Goal: Transaction & Acquisition: Purchase product/service

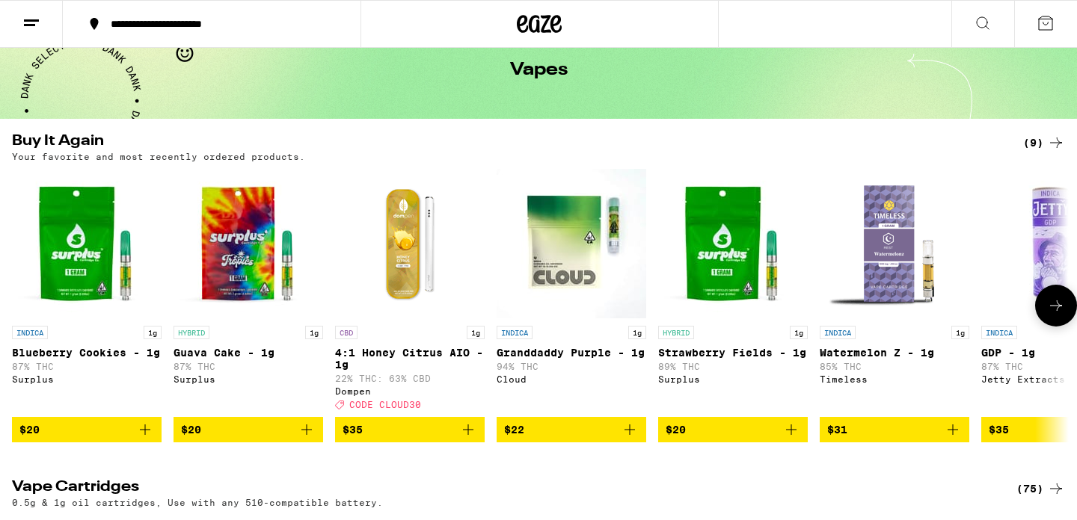
scroll to position [83, 0]
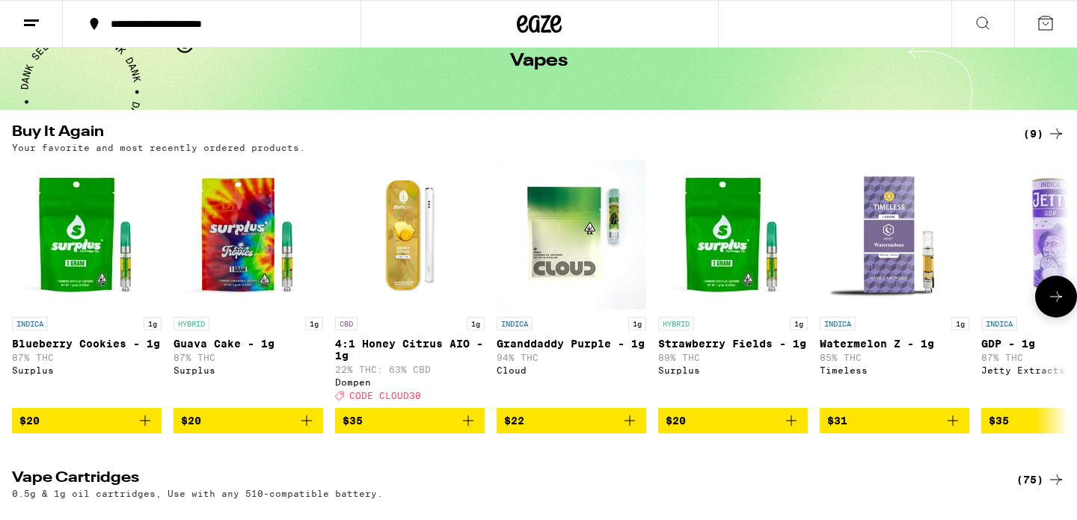
click at [146, 430] on icon "Add to bag" at bounding box center [145, 421] width 18 height 18
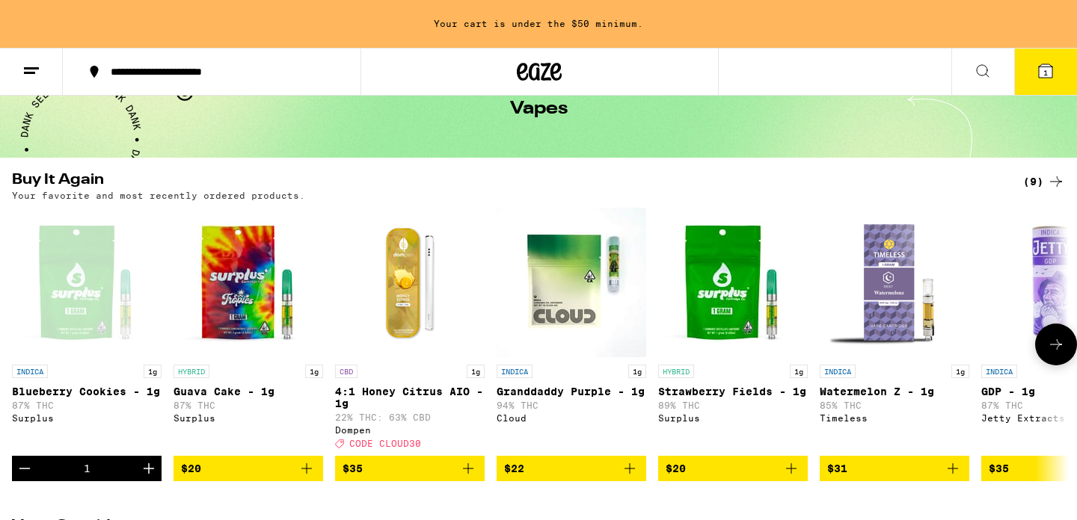
scroll to position [131, 0]
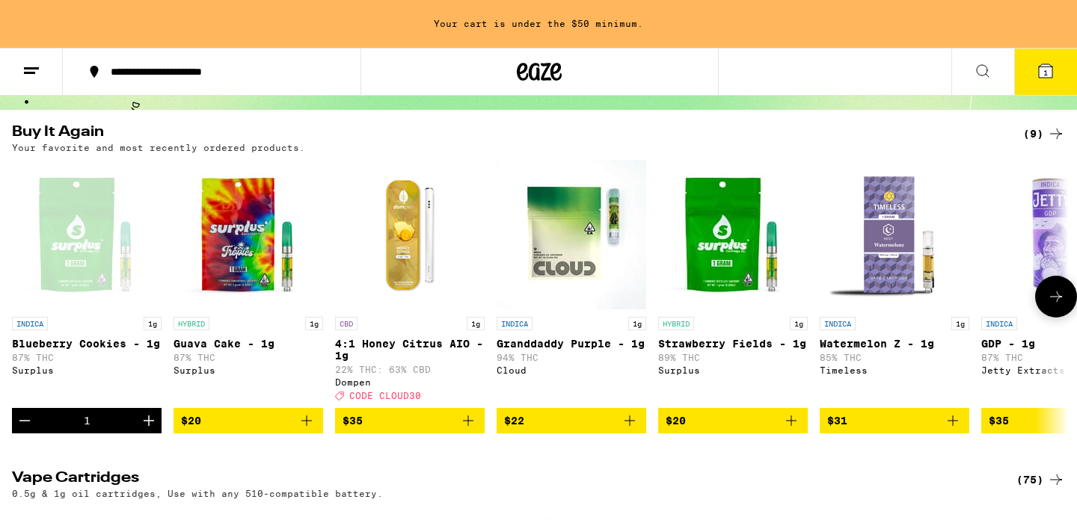
click at [146, 430] on icon "Increment" at bounding box center [149, 421] width 18 height 18
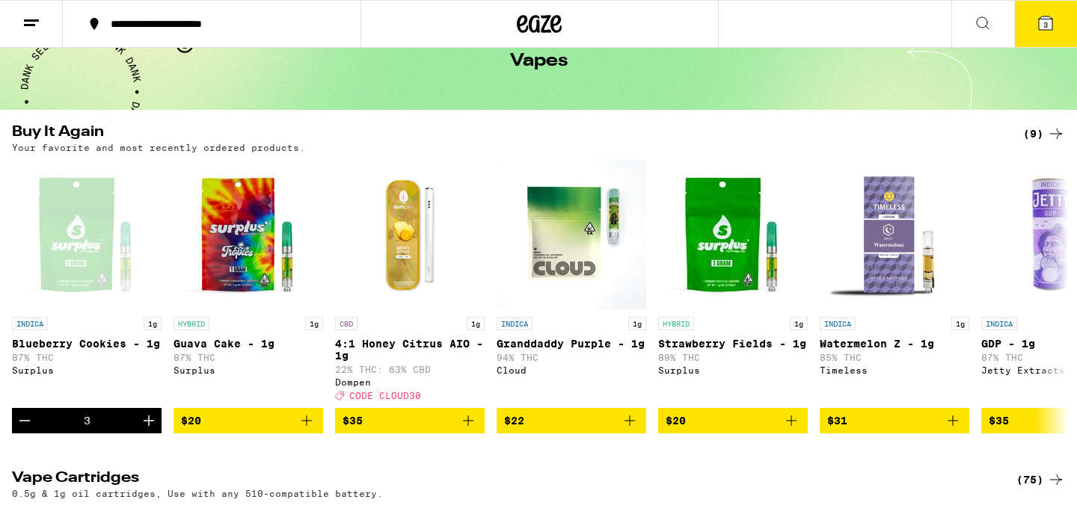
scroll to position [0, 0]
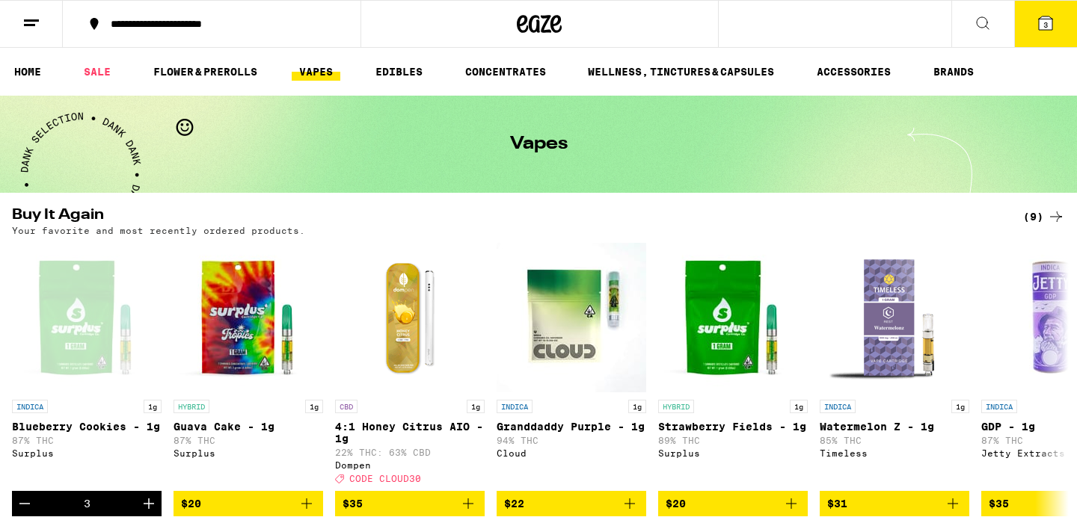
click at [1047, 26] on span "3" at bounding box center [1045, 24] width 4 height 9
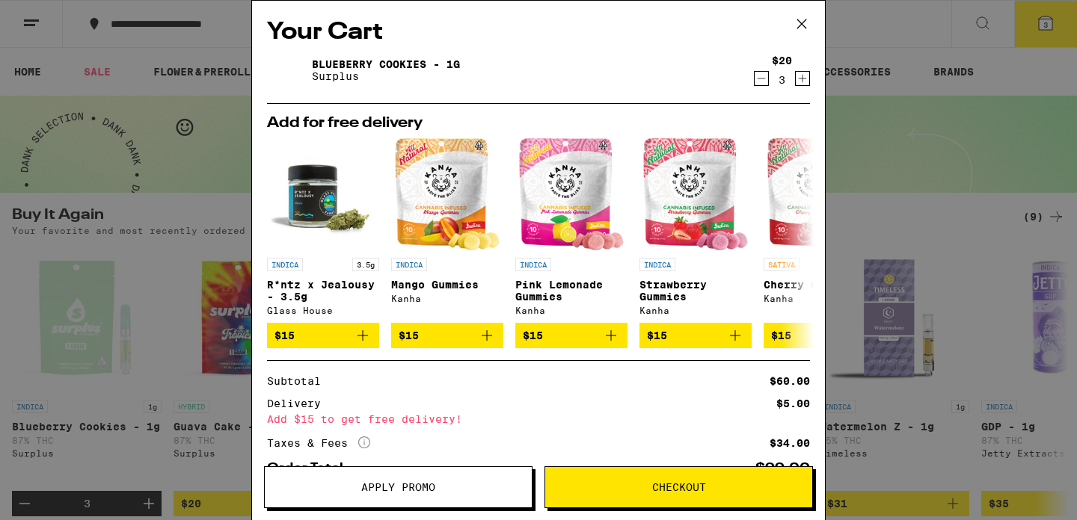
click at [686, 487] on span "Checkout" at bounding box center [679, 487] width 54 height 10
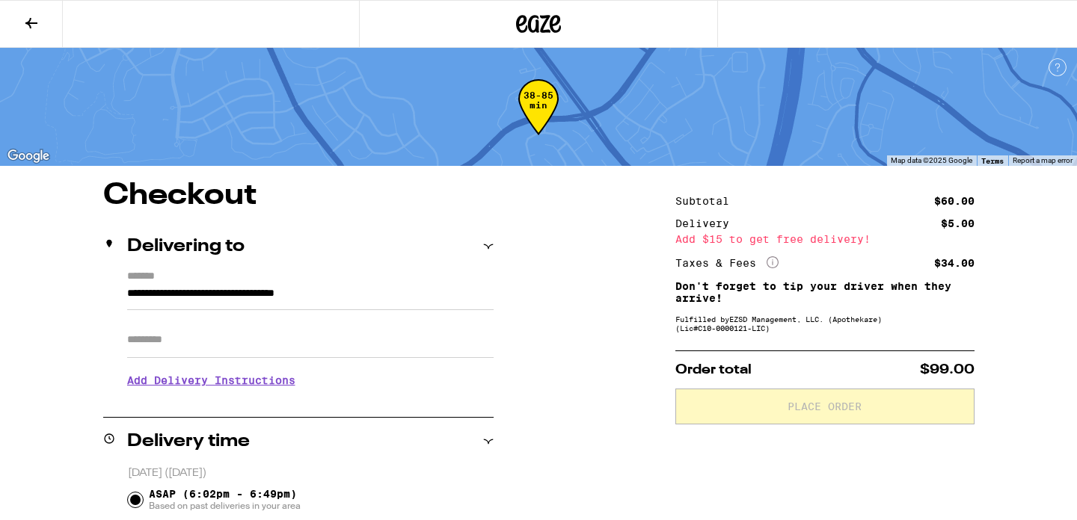
click at [219, 334] on input "Apt/Suite" at bounding box center [310, 340] width 366 height 36
type input "****"
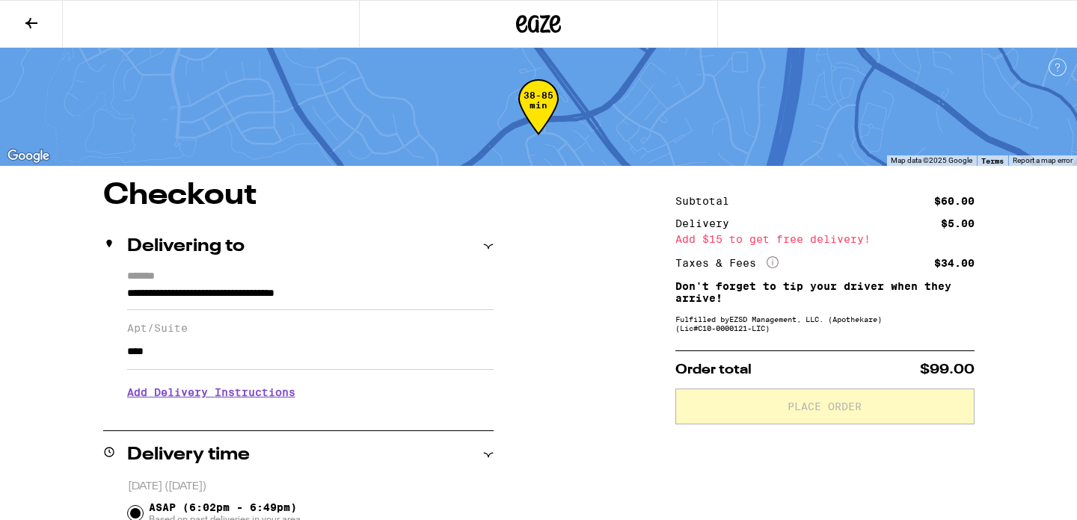
click at [237, 395] on h3 "Add Delivery Instructions" at bounding box center [310, 392] width 366 height 34
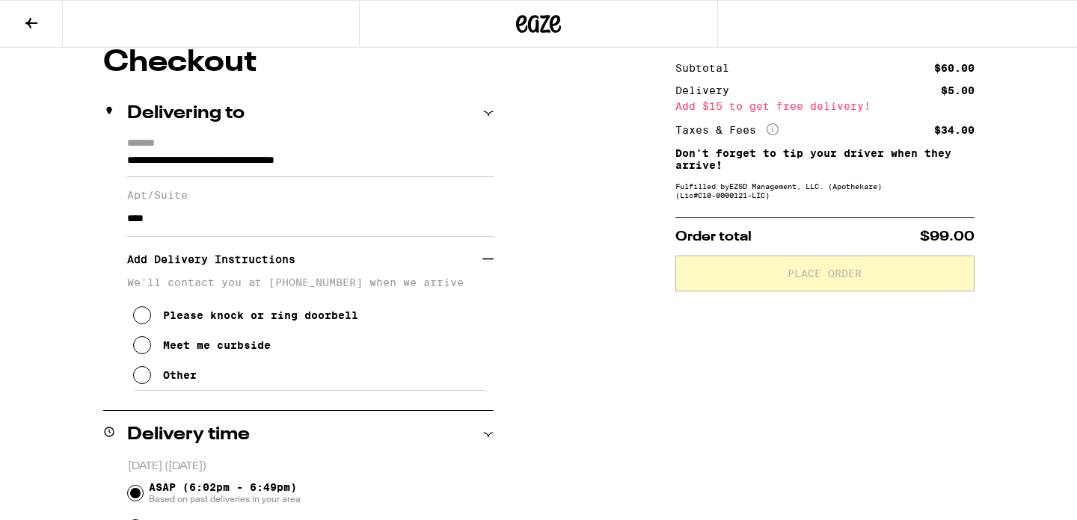
scroll to position [138, 0]
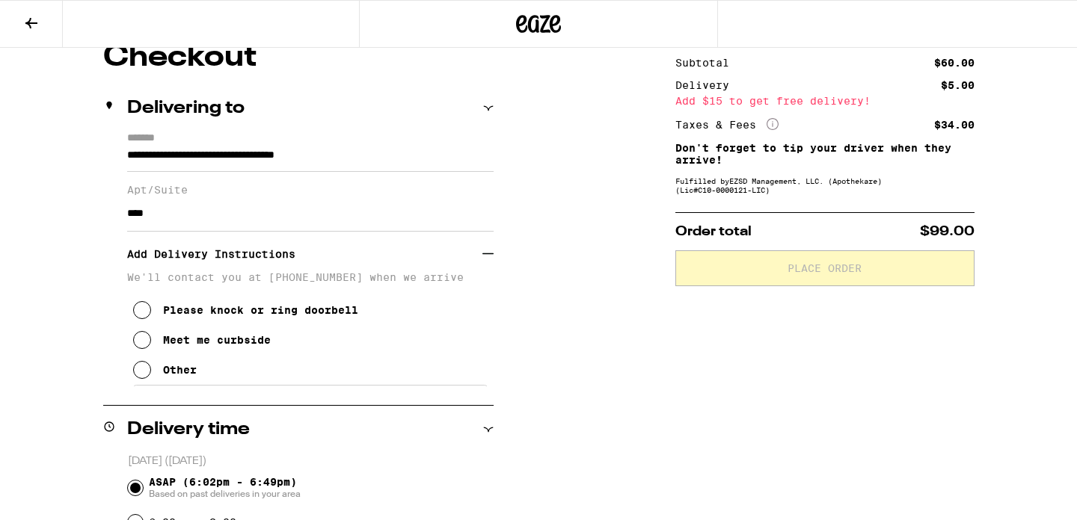
click at [141, 374] on icon at bounding box center [142, 370] width 18 height 18
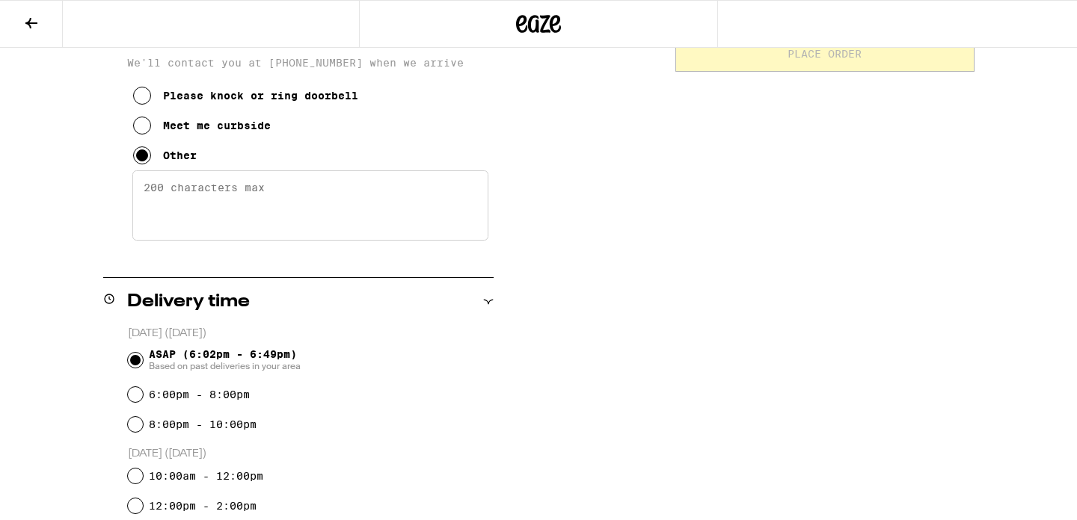
scroll to position [356, 0]
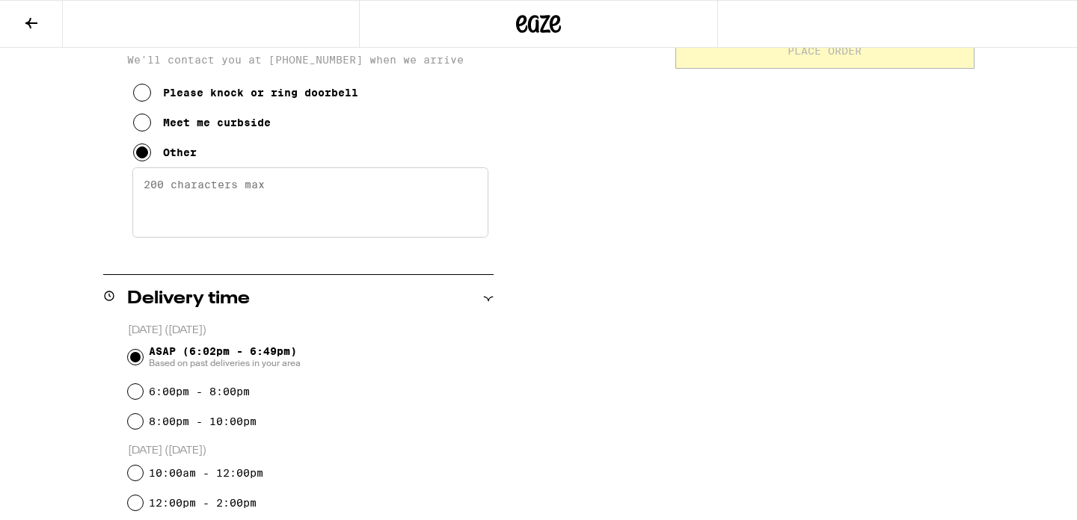
click at [280, 211] on textarea "Enter any other delivery instructions you want driver to know" at bounding box center [310, 203] width 356 height 70
paste textarea "Hello if you are entering from [PERSON_NAME][GEOGRAPHIC_DATA] Dr. we are across…"
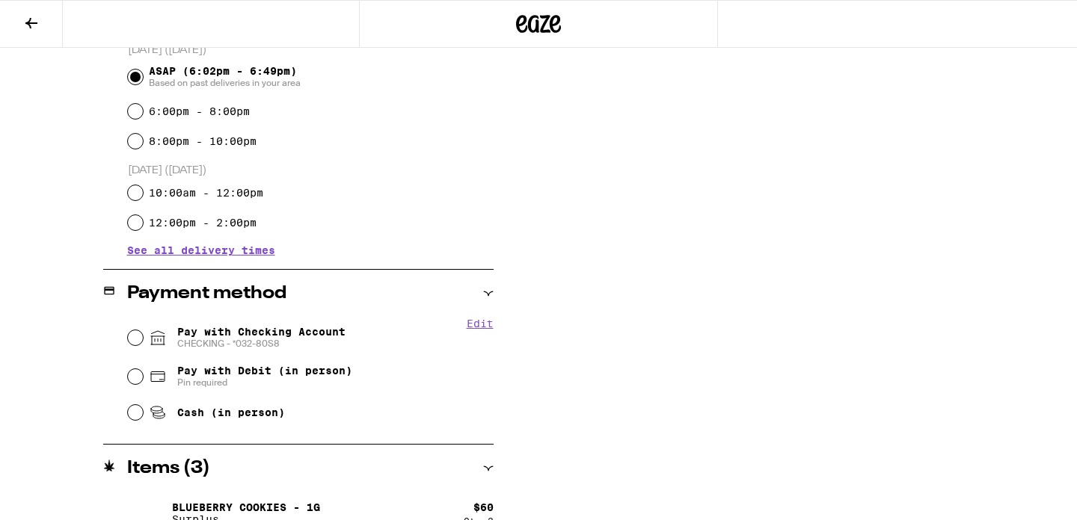
scroll to position [663, 0]
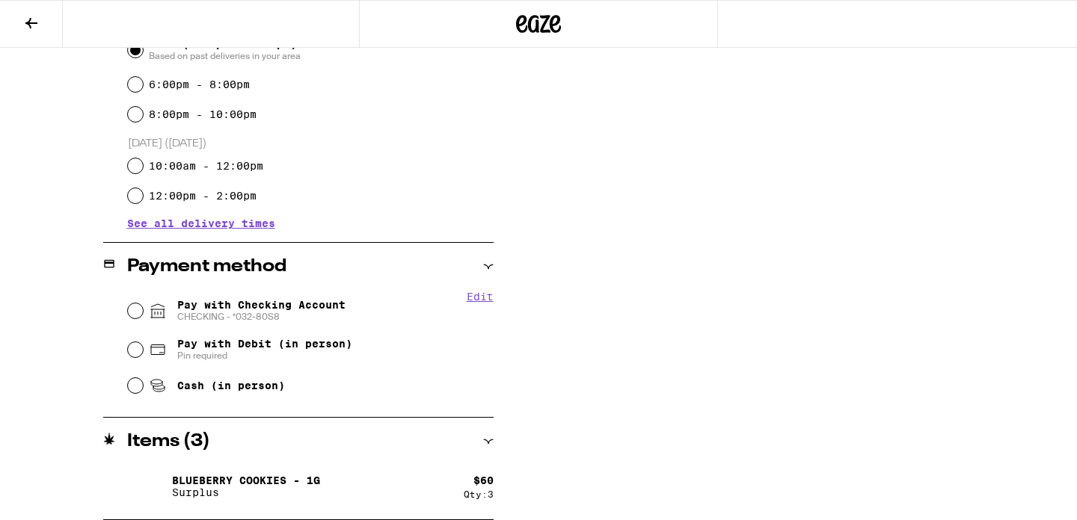
type textarea "Hello if you are entering from [PERSON_NAME][GEOGRAPHIC_DATA] Dr. we are across…"
click at [129, 312] on input "Pay with Checking Account CHECKING - *032-80S8" at bounding box center [135, 311] width 15 height 15
radio input "true"
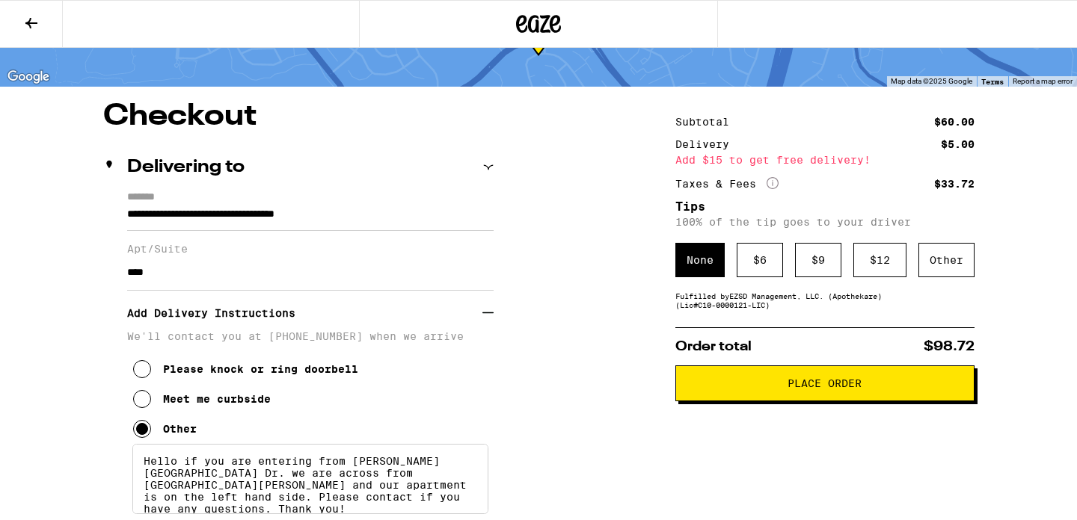
scroll to position [0, 0]
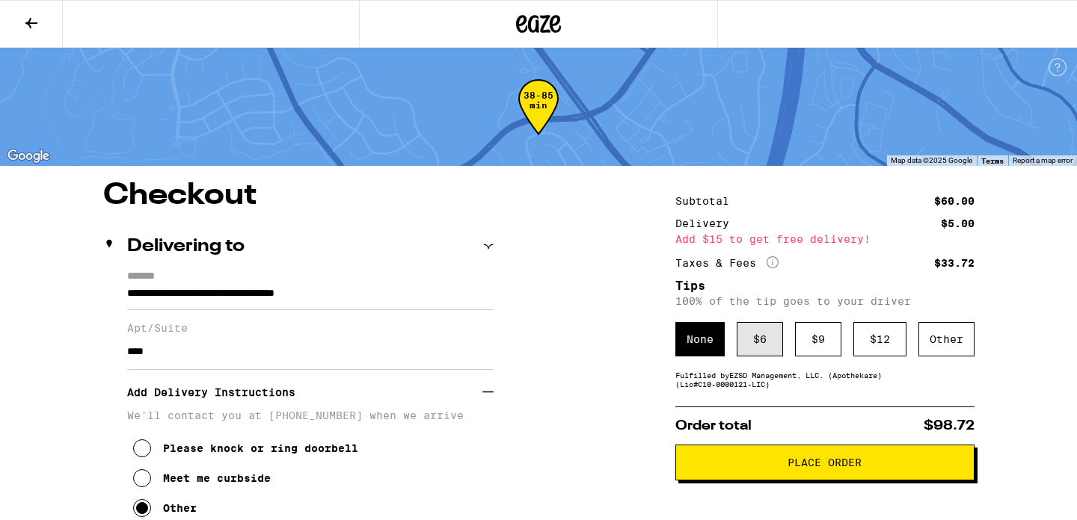
click at [755, 353] on div "$ 6" at bounding box center [760, 339] width 46 height 34
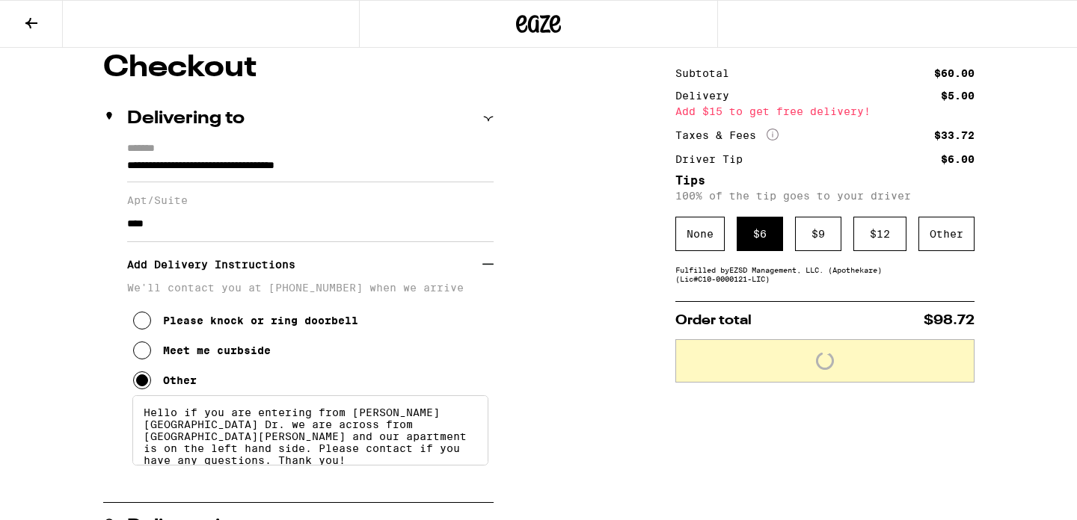
scroll to position [135, 0]
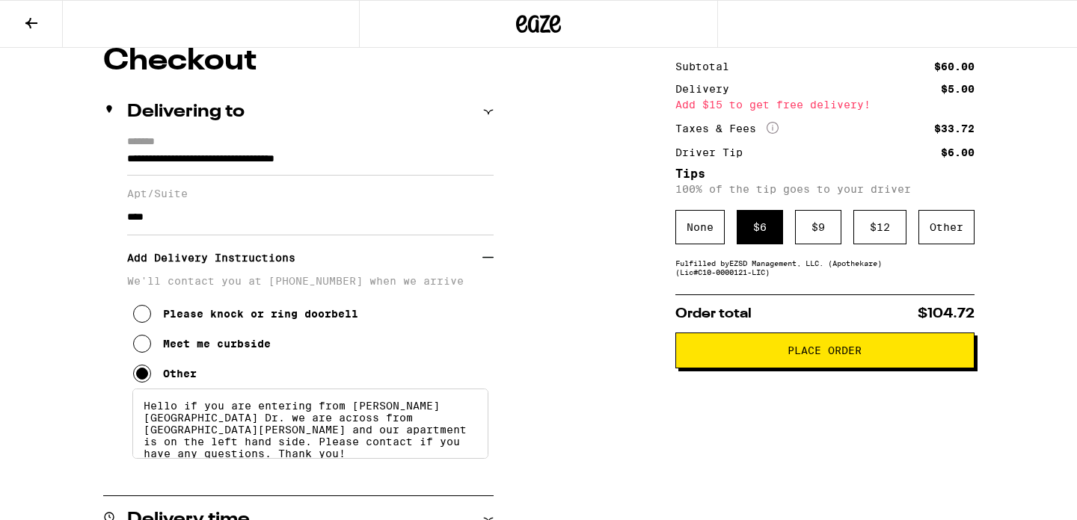
click at [812, 356] on span "Place Order" at bounding box center [824, 350] width 74 height 10
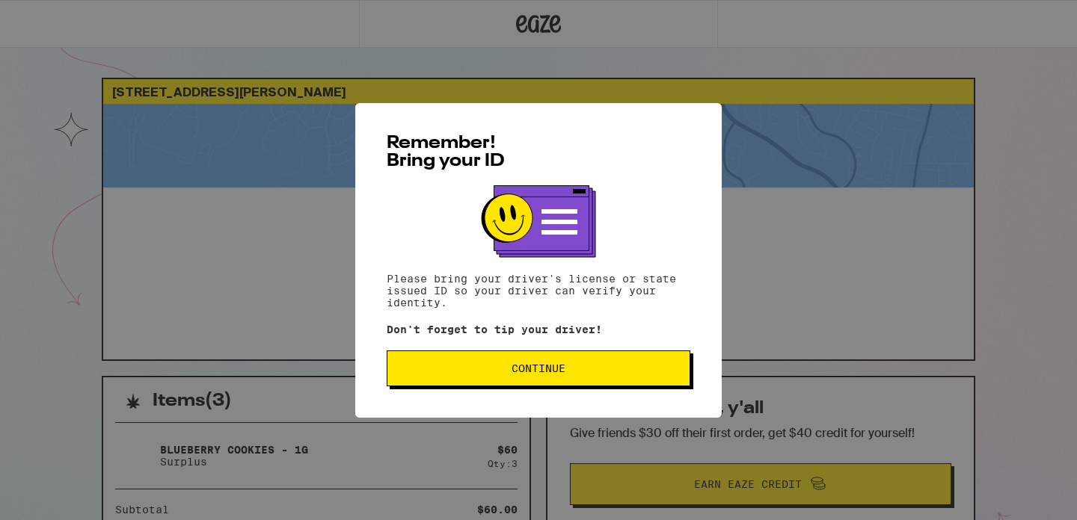
click at [618, 365] on button "Continue" at bounding box center [539, 369] width 304 height 36
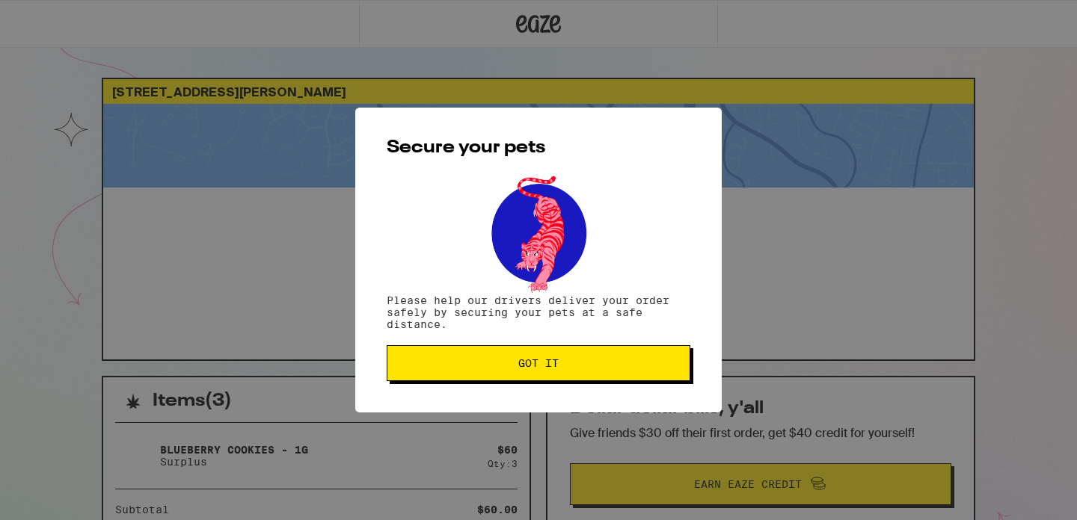
click at [618, 365] on span "Got it" at bounding box center [538, 363] width 278 height 10
